Goal: Communication & Community: Participate in discussion

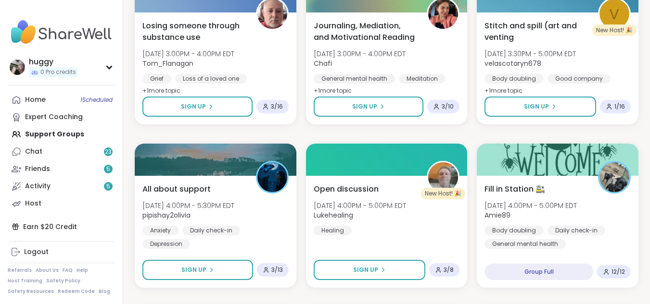
scroll to position [980, 0]
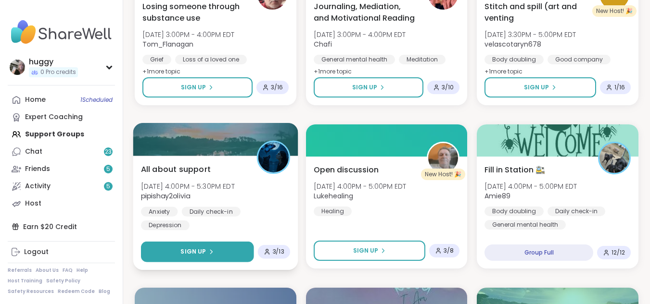
click at [186, 252] on span "Sign Up" at bounding box center [192, 252] width 25 height 9
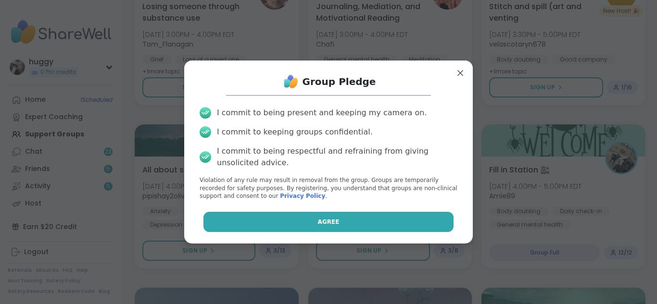
click at [305, 225] on button "Agree" at bounding box center [328, 222] width 251 height 20
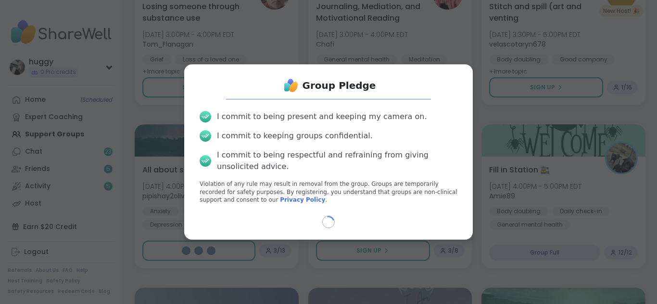
select select "**"
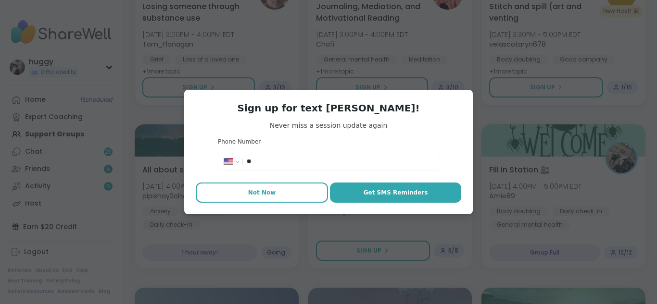
click at [274, 201] on button "Not Now" at bounding box center [262, 193] width 132 height 20
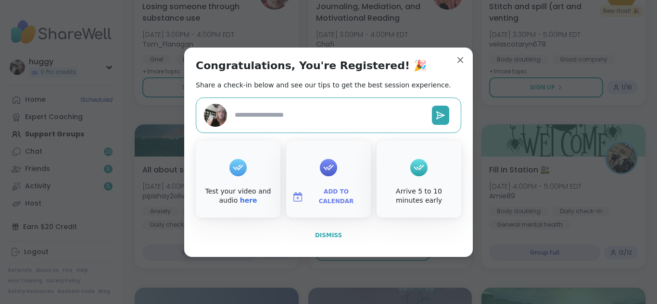
click at [332, 233] on span "Dismiss" at bounding box center [328, 235] width 27 height 7
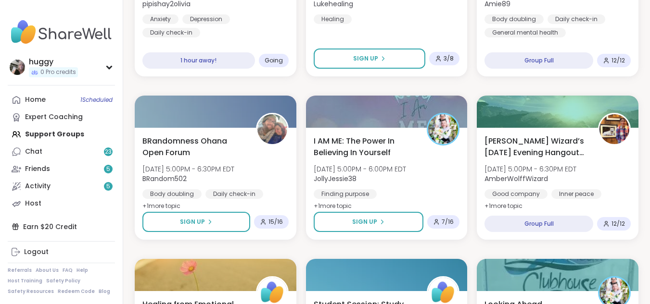
scroll to position [1185, 0]
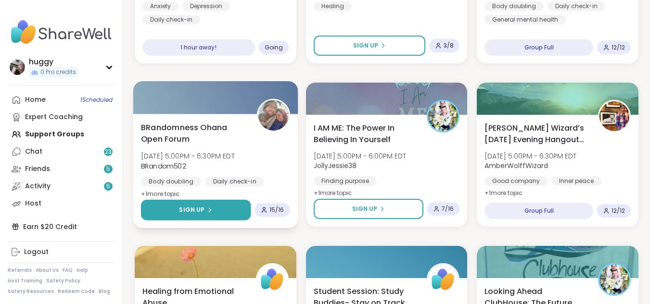
click at [180, 209] on button "Sign Up" at bounding box center [196, 210] width 110 height 21
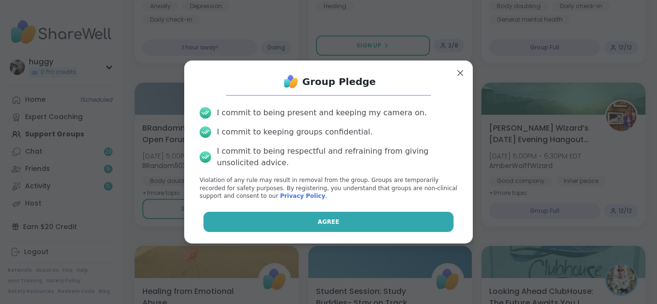
click at [328, 217] on button "Agree" at bounding box center [328, 222] width 251 height 20
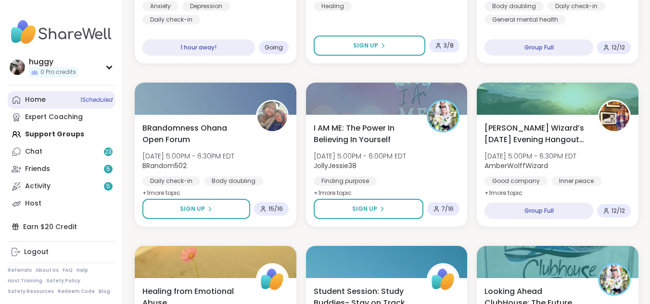
click at [88, 97] on span "1 Scheduled" at bounding box center [96, 100] width 32 height 8
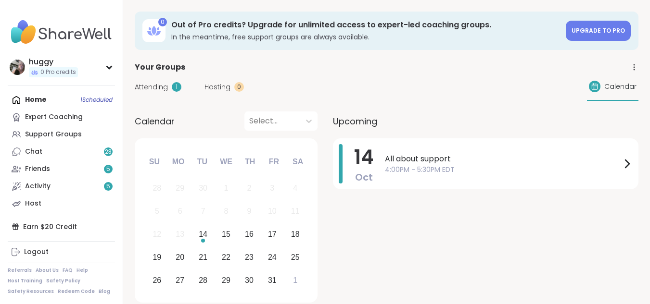
click at [363, 163] on span "14" at bounding box center [363, 157] width 19 height 27
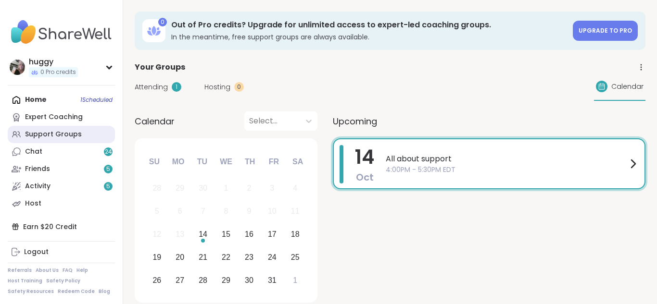
click at [54, 130] on div "Support Groups" at bounding box center [53, 135] width 57 height 10
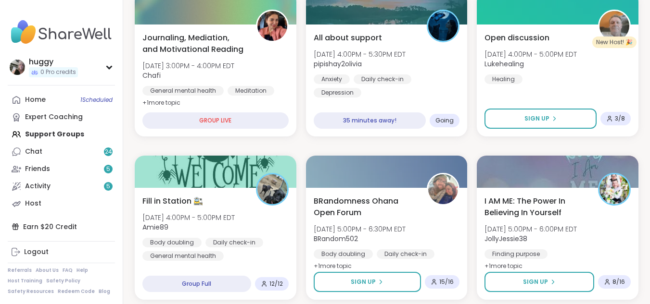
scroll to position [320, 0]
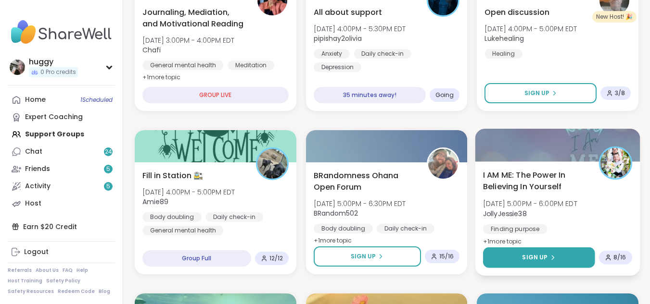
click at [578, 252] on button "Sign Up" at bounding box center [539, 258] width 112 height 21
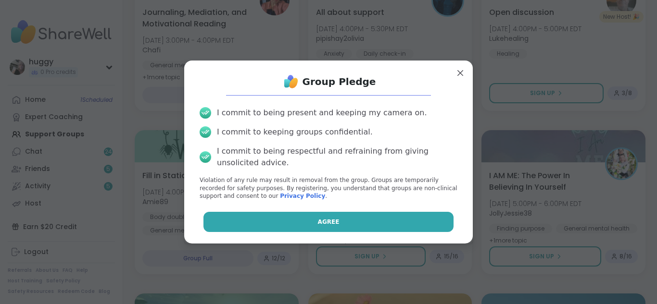
click at [417, 216] on button "Agree" at bounding box center [328, 222] width 251 height 20
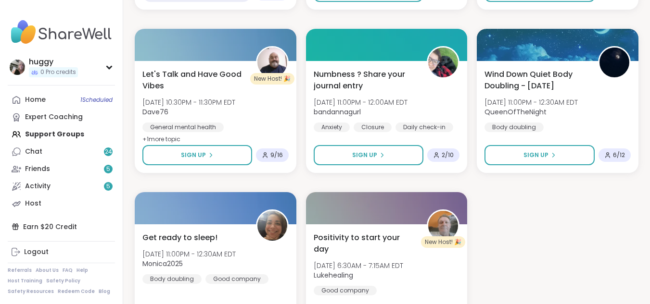
scroll to position [1743, 0]
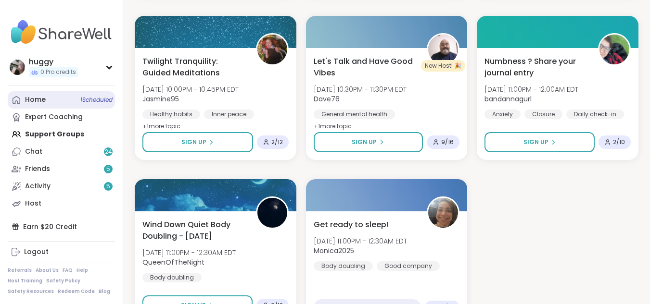
click at [83, 100] on span "1 Scheduled" at bounding box center [96, 100] width 32 height 8
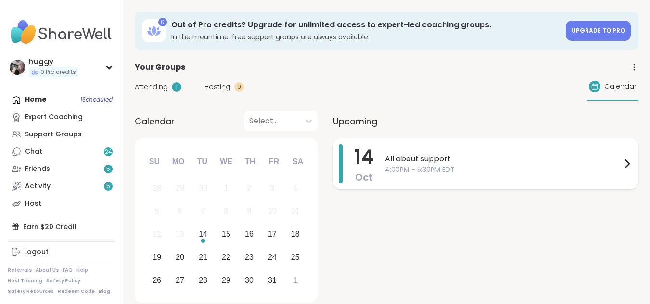
click at [381, 151] on div "14 Oct All about support 4:00PM - 5:30PM EDT" at bounding box center [485, 163] width 305 height 51
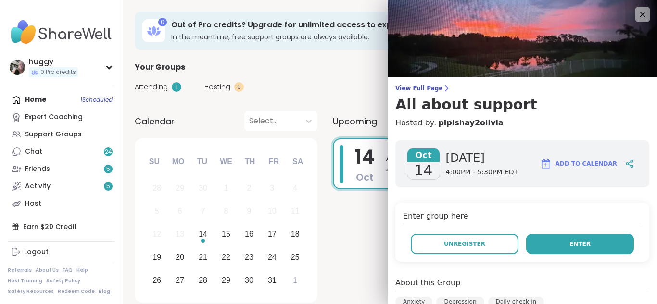
click at [562, 239] on button "Enter" at bounding box center [580, 244] width 108 height 20
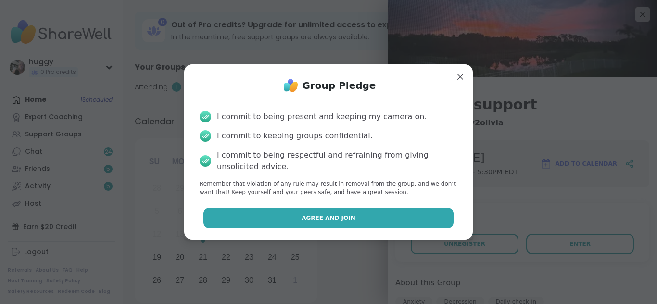
click at [428, 217] on button "Agree and Join" at bounding box center [328, 218] width 251 height 20
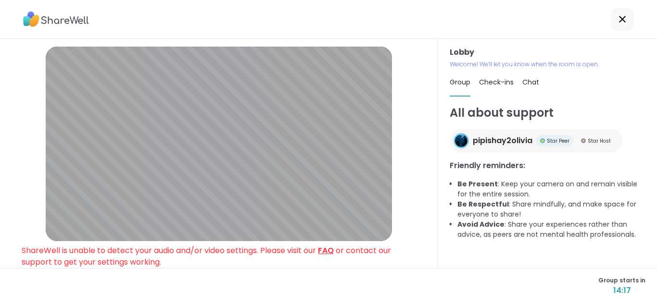
click at [326, 251] on link "FAQ" at bounding box center [326, 250] width 16 height 11
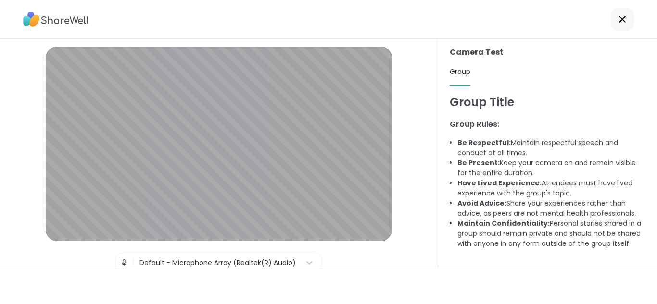
click at [616, 27] on div at bounding box center [622, 19] width 23 height 23
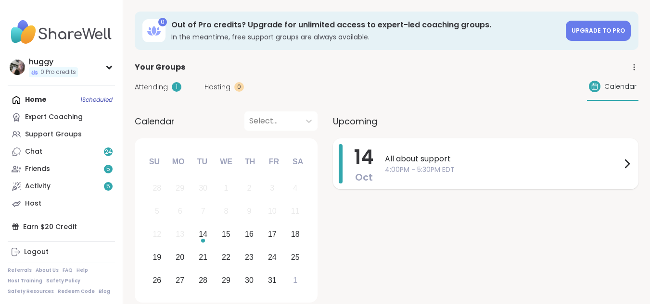
click at [394, 150] on div "All about support 4:00PM - 5:30PM EDT" at bounding box center [509, 163] width 248 height 39
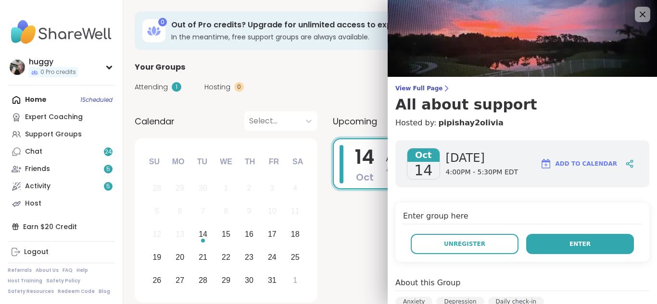
click at [550, 238] on button "Enter" at bounding box center [580, 244] width 108 height 20
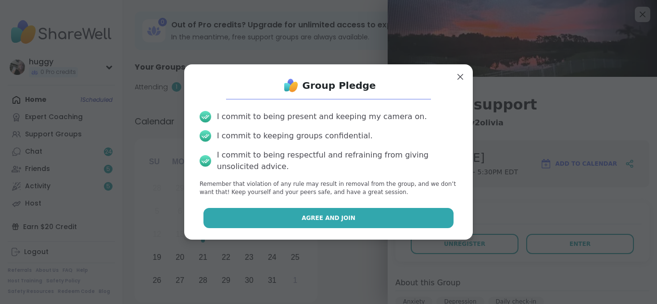
click at [372, 214] on button "Agree and Join" at bounding box center [328, 218] width 251 height 20
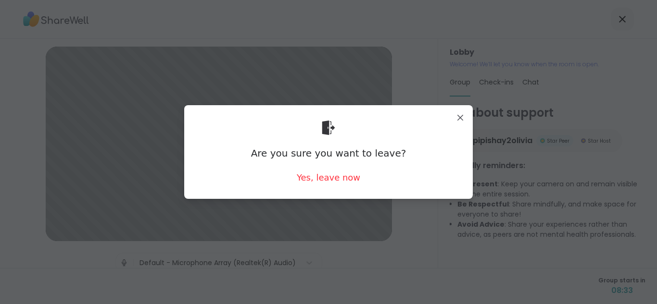
click at [455, 106] on div "Are you sure you want to leave? Yes, leave now" at bounding box center [328, 152] width 289 height 94
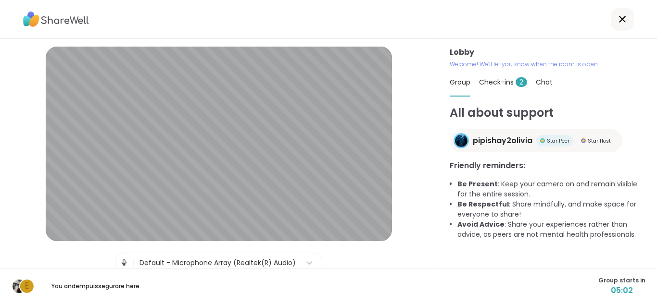
click at [516, 81] on span "2" at bounding box center [522, 82] width 12 height 10
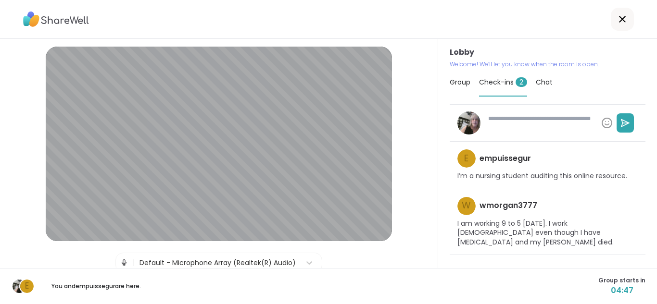
click at [516, 79] on span "2" at bounding box center [522, 82] width 12 height 10
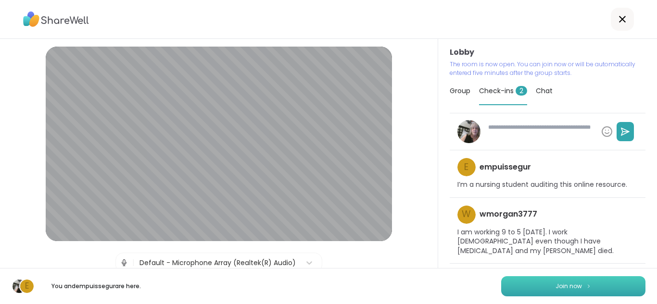
click at [548, 280] on button "Join now" at bounding box center [573, 287] width 144 height 20
type textarea "*"
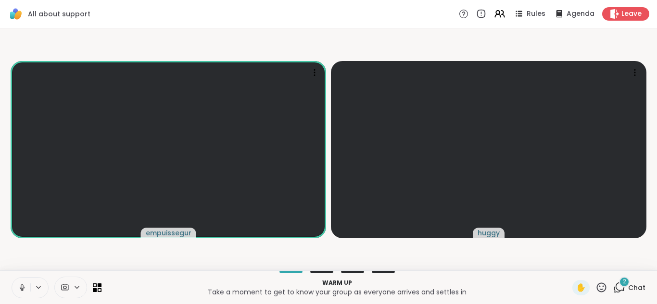
click at [24, 289] on icon at bounding box center [22, 288] width 9 height 9
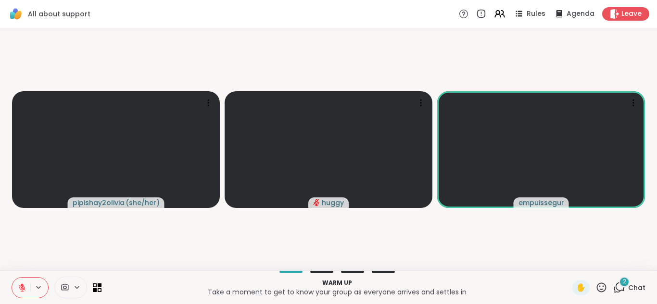
click at [18, 287] on icon at bounding box center [22, 288] width 9 height 9
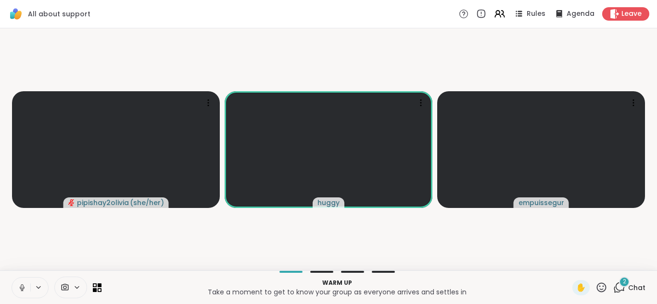
click at [619, 285] on div "2" at bounding box center [624, 282] width 11 height 11
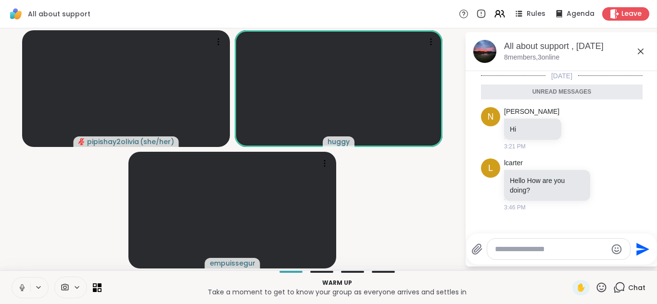
click at [638, 48] on icon at bounding box center [641, 52] width 12 height 12
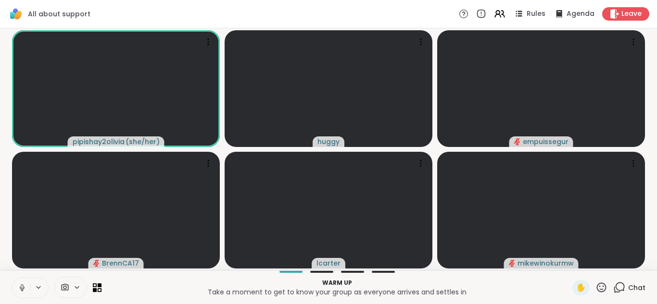
click at [613, 288] on icon at bounding box center [619, 288] width 12 height 12
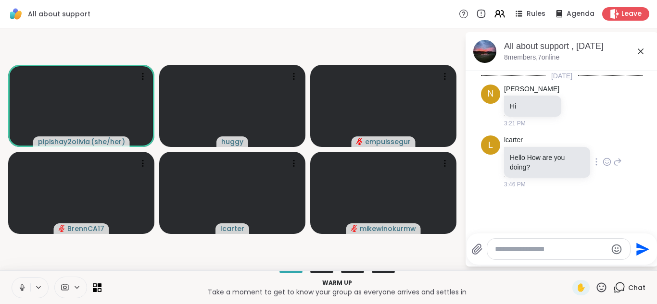
click at [592, 166] on div at bounding box center [596, 162] width 9 height 12
click at [595, 164] on icon at bounding box center [596, 162] width 2 height 8
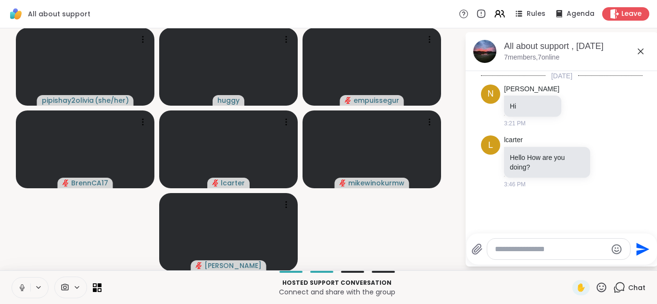
click at [76, 273] on div "Hosted support conversation Connect and share with the group ✋ Chat" at bounding box center [328, 288] width 657 height 34
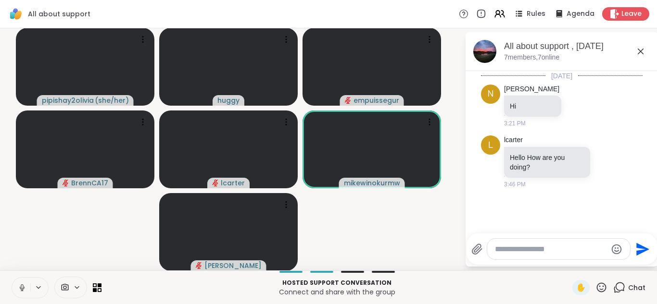
click at [24, 286] on icon at bounding box center [22, 288] width 9 height 9
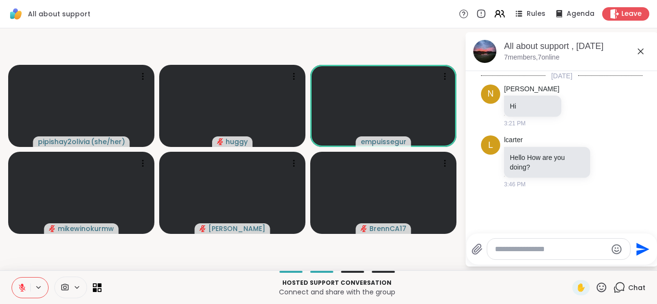
click at [97, 283] on div at bounding box center [57, 288] width 90 height 22
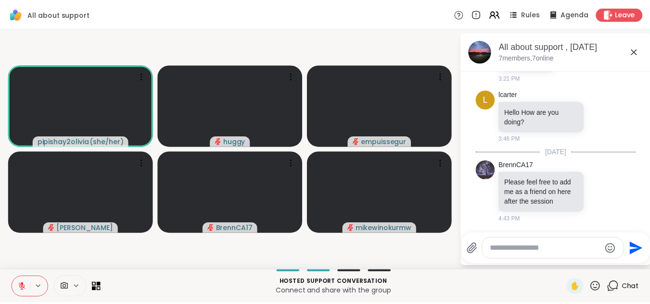
scroll to position [731, 0]
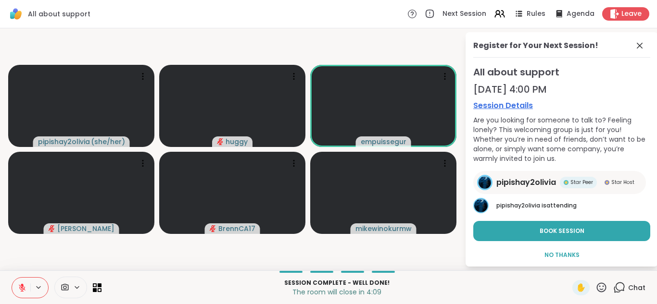
click at [402, 12] on div "All about support Next Session Rules Agenda Leave" at bounding box center [328, 14] width 657 height 28
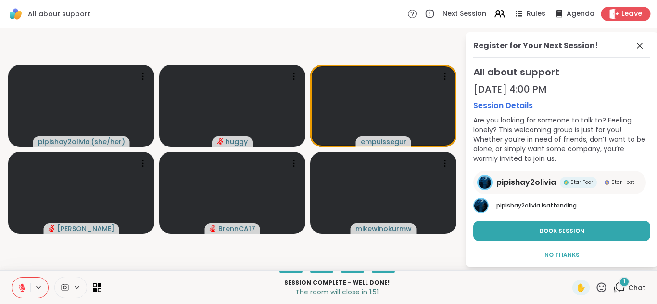
click at [621, 11] on span "Leave" at bounding box center [631, 14] width 21 height 10
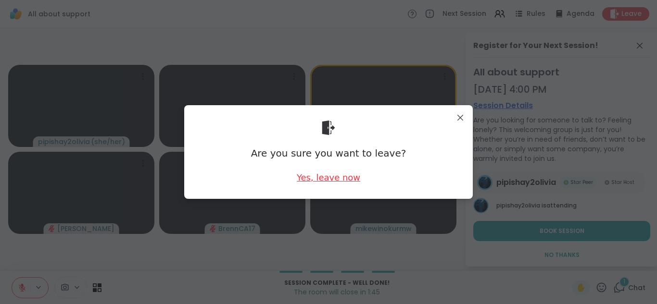
click at [324, 173] on div "Yes, leave now" at bounding box center [328, 178] width 63 height 12
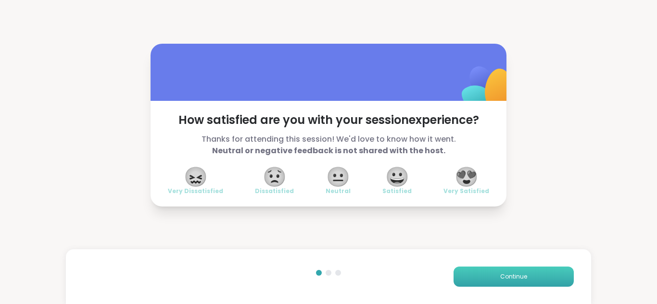
click at [502, 273] on span "Continue" at bounding box center [513, 277] width 27 height 9
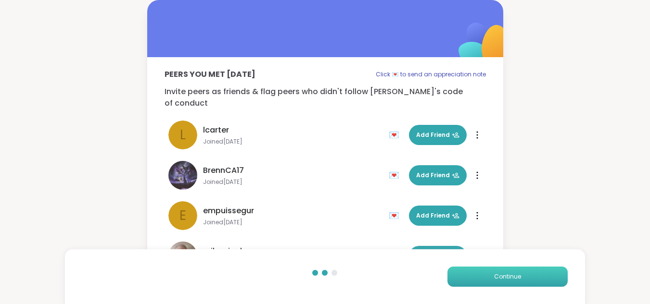
click at [502, 273] on span "Continue" at bounding box center [507, 277] width 27 height 9
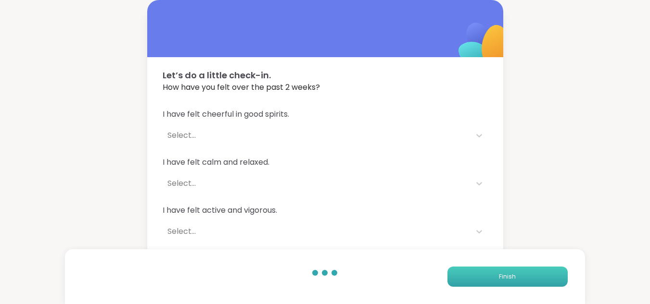
click at [502, 273] on span "Finish" at bounding box center [507, 277] width 17 height 9
